Goal: Task Accomplishment & Management: Use online tool/utility

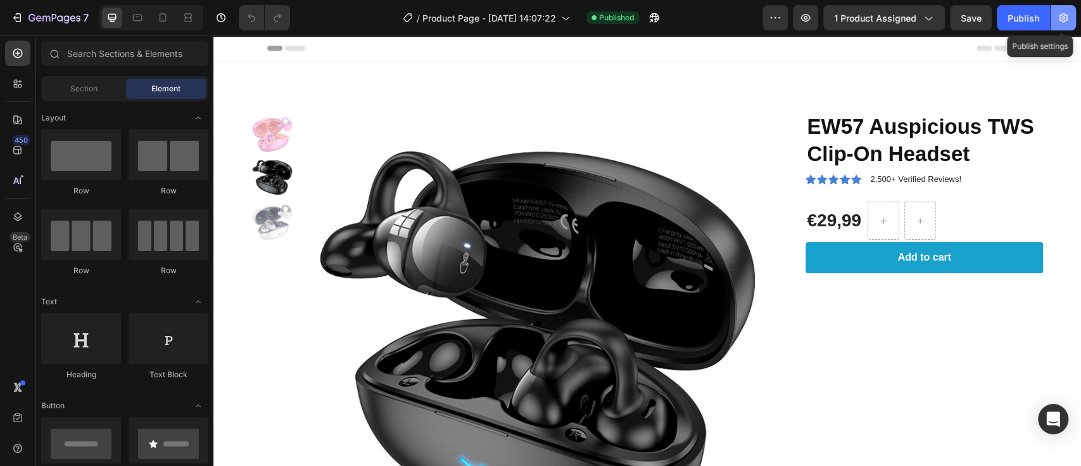
click at [1064, 20] on icon "button" at bounding box center [1063, 18] width 9 height 10
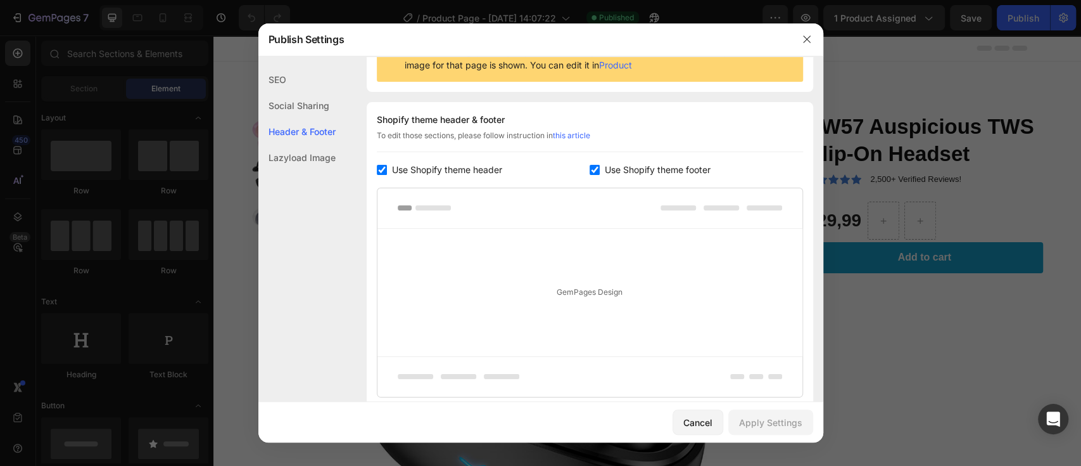
scroll to position [250, 0]
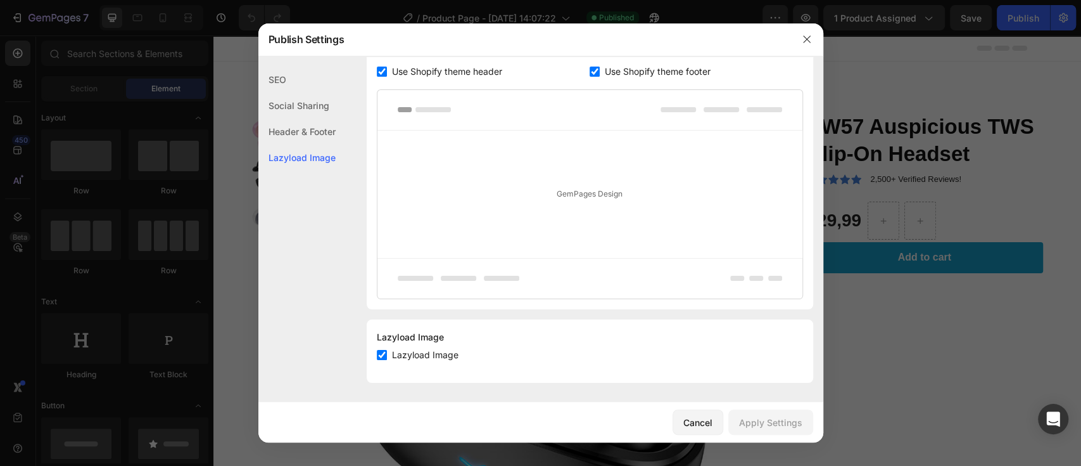
click at [282, 92] on div "SEO" at bounding box center [296, 105] width 77 height 26
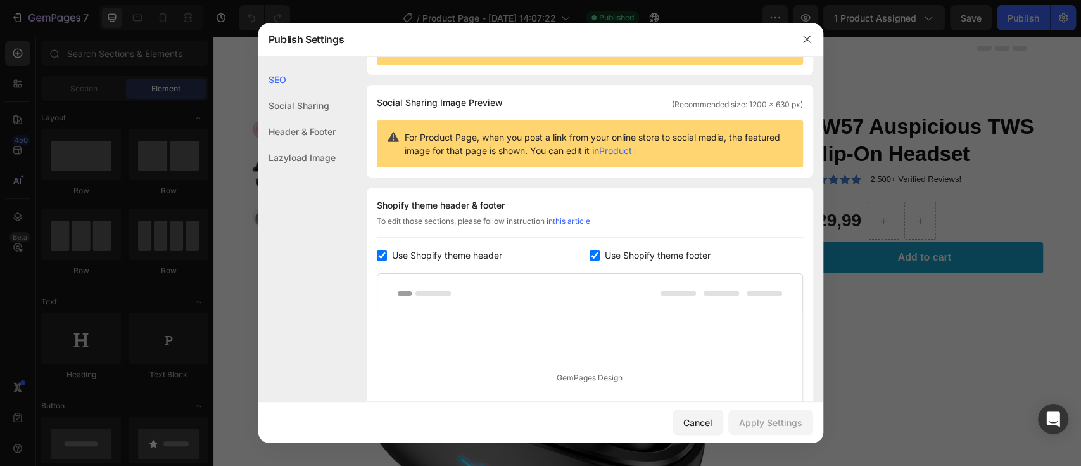
scroll to position [0, 0]
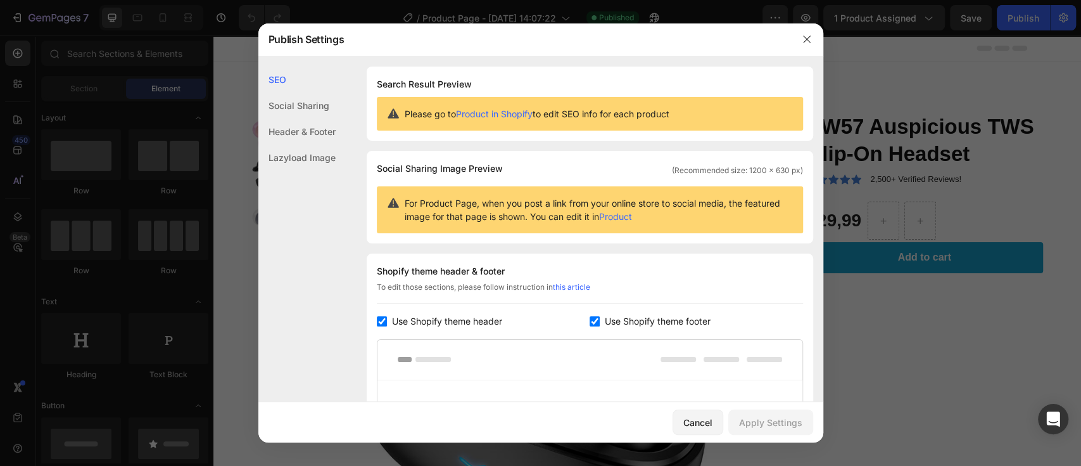
click at [931, 53] on div at bounding box center [540, 233] width 1081 height 466
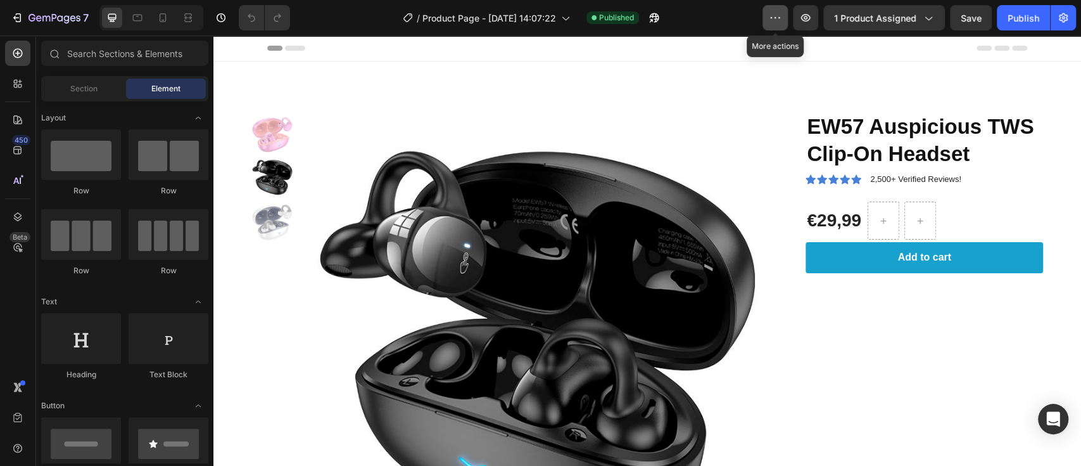
click at [777, 18] on icon "button" at bounding box center [776, 17] width 2 height 1
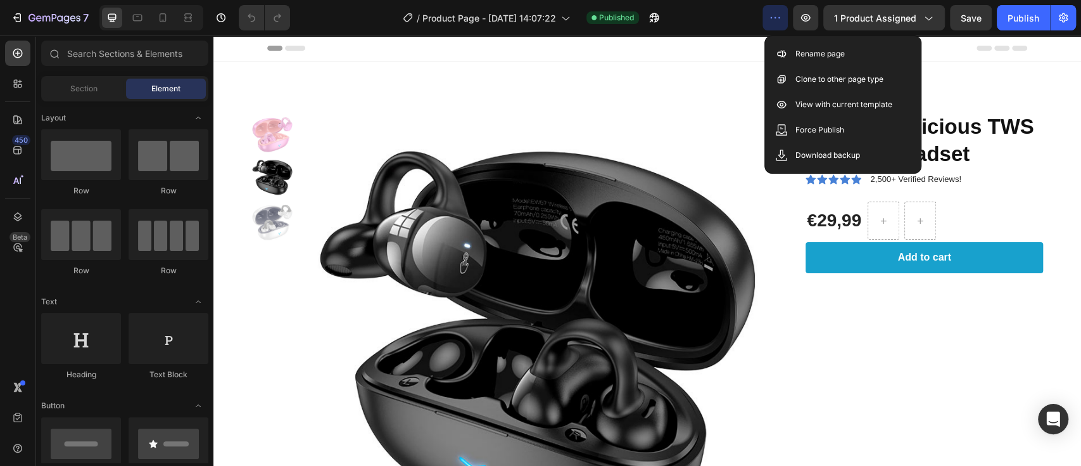
click at [936, 50] on div "Header" at bounding box center [647, 47] width 760 height 25
click at [770, 22] on icon "button" at bounding box center [775, 17] width 13 height 13
